Goal: Information Seeking & Learning: Learn about a topic

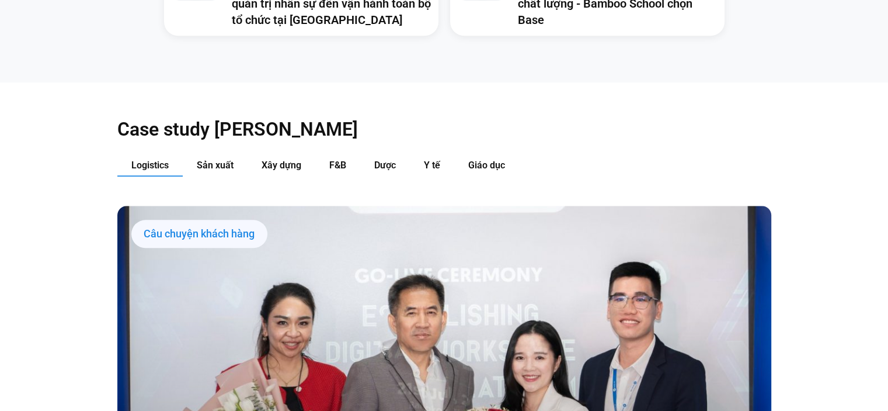
scroll to position [1173, 0]
click at [218, 159] on span "Sản xuất" at bounding box center [215, 164] width 37 height 11
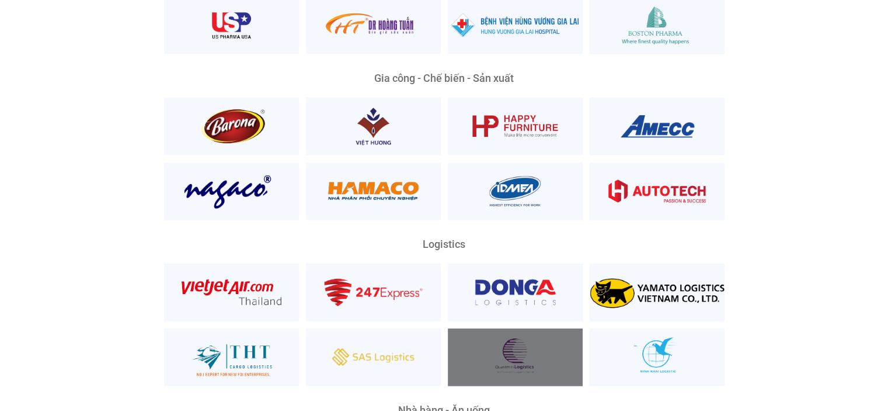
scroll to position [2577, 0]
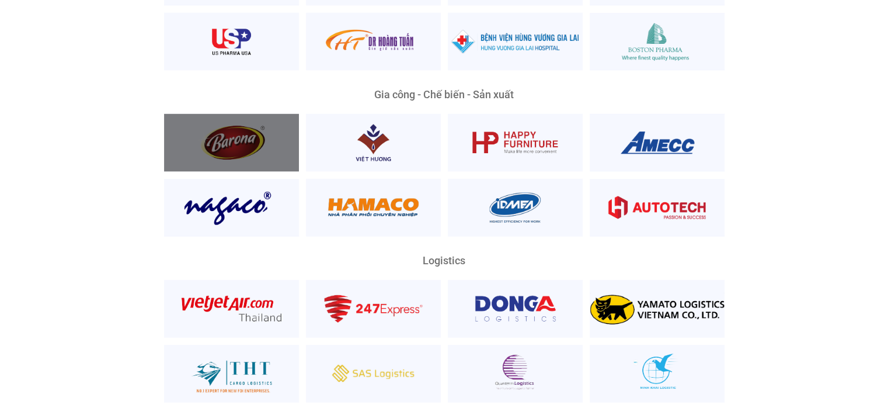
click at [251, 130] on div at bounding box center [231, 143] width 135 height 58
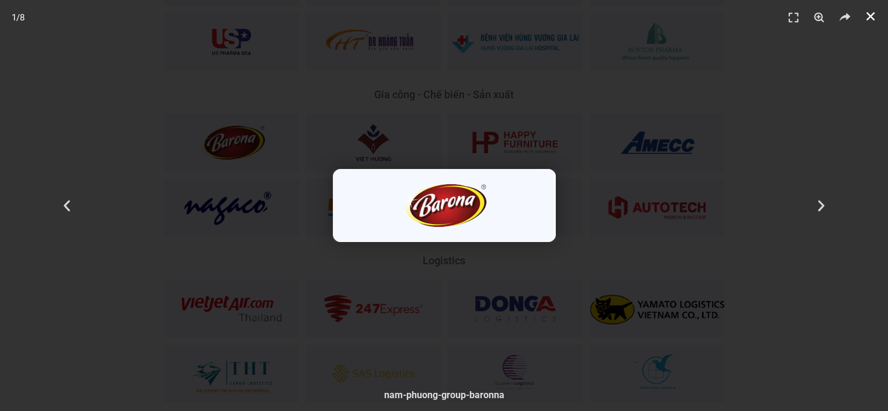
click at [865, 15] on icon "Đóng (Esc)" at bounding box center [871, 17] width 12 height 12
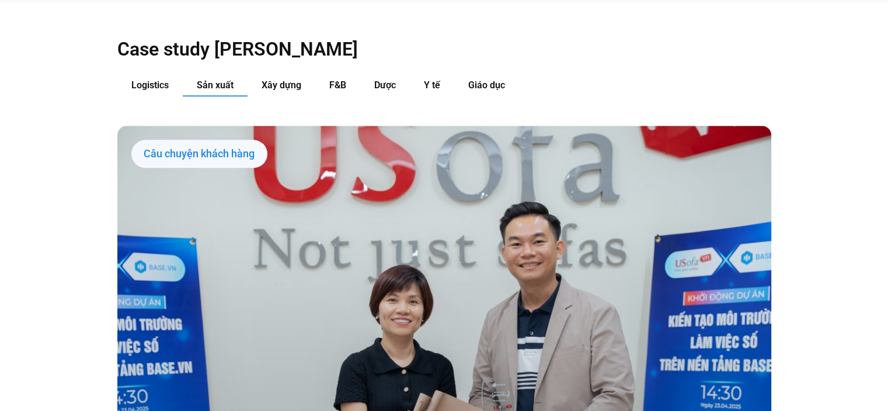
scroll to position [1200, 0]
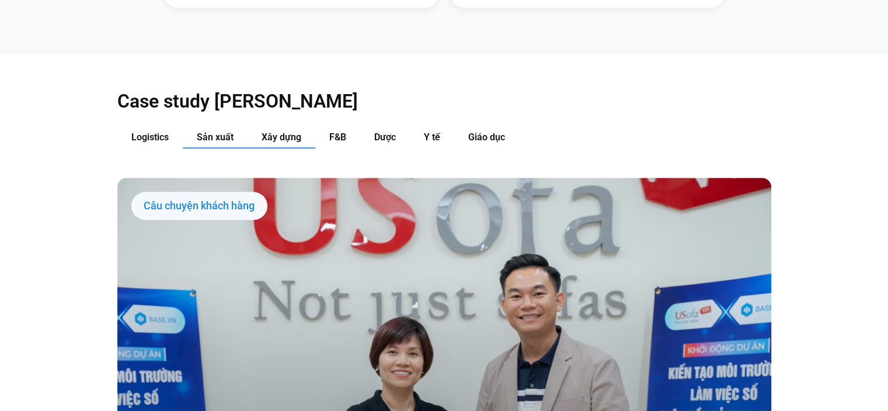
click at [276, 131] on span "Xây dựng" at bounding box center [282, 136] width 40 height 11
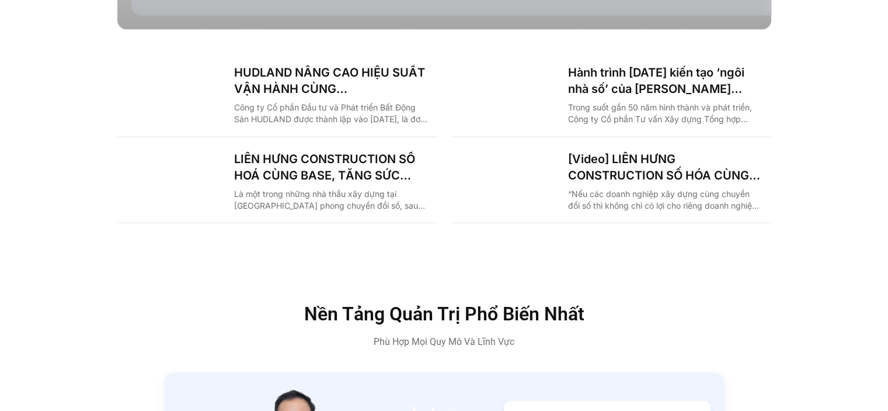
scroll to position [1704, 0]
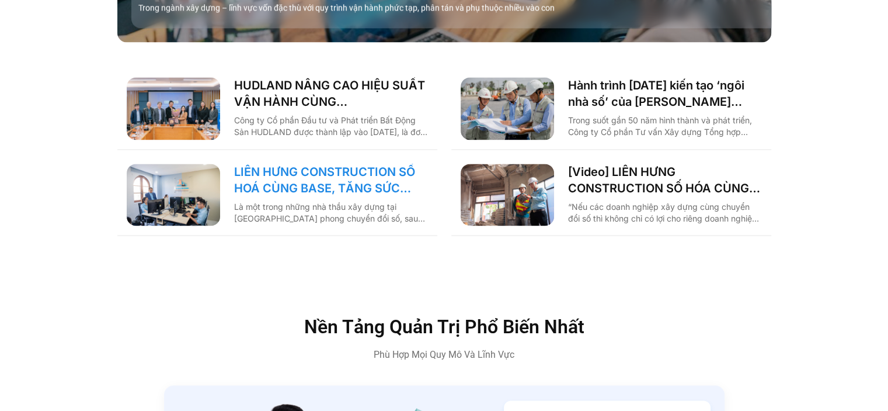
click at [388, 164] on link "LIÊN HƯNG CONSTRUCTION SỐ HOÁ CÙNG BASE, TĂNG SỨC MẠNH NỘI TẠI KHAI PHÁ THỊ TRƯ…" at bounding box center [331, 180] width 194 height 33
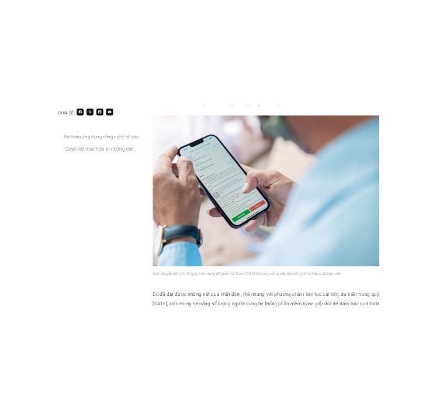
scroll to position [2121, 0]
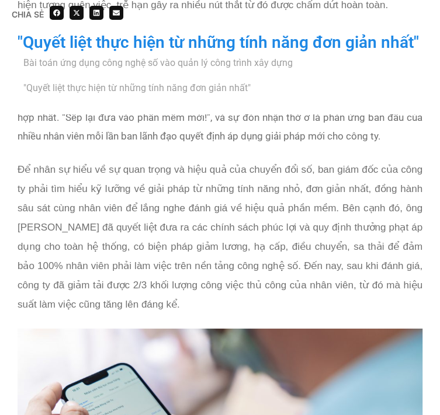
scroll to position [1845, 0]
